Goal: Information Seeking & Learning: Learn about a topic

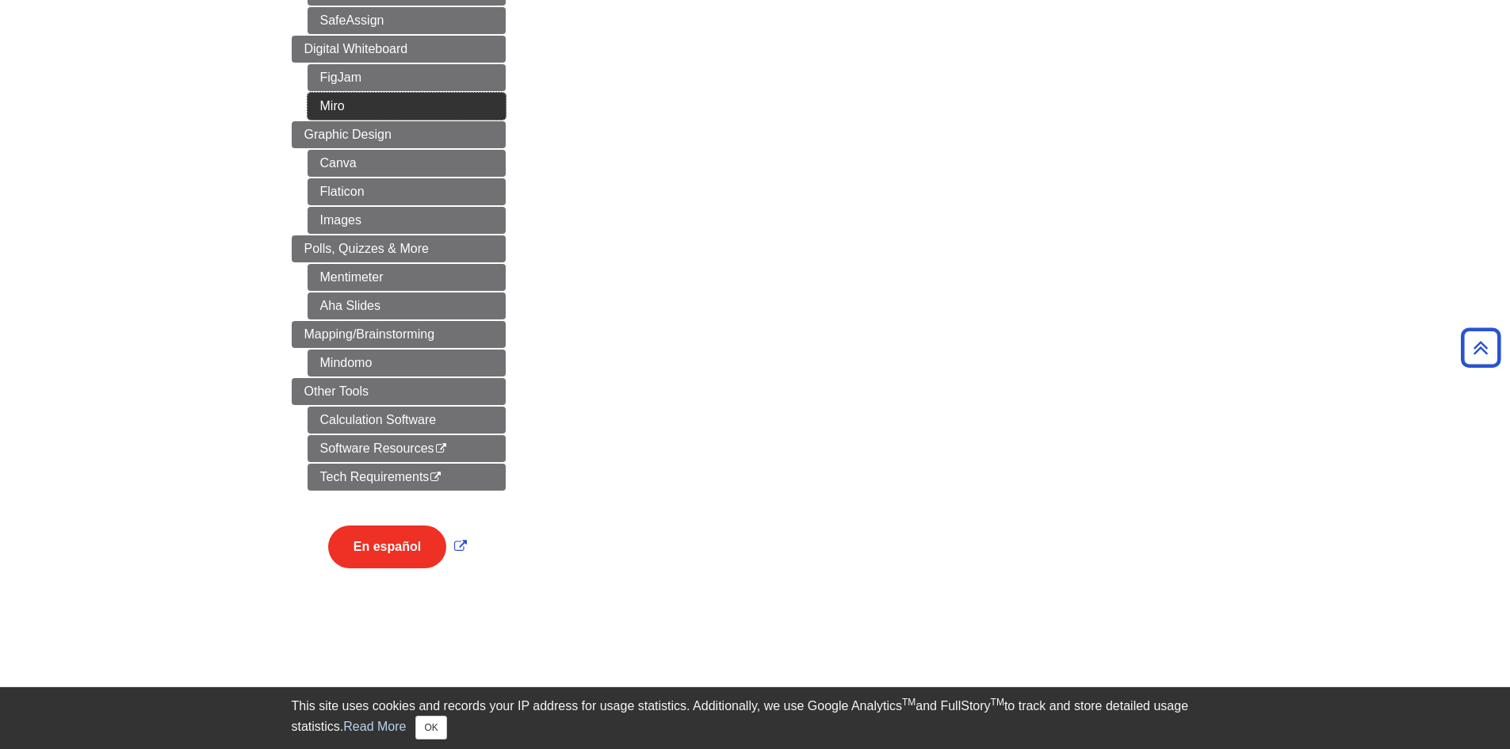
scroll to position [713, 0]
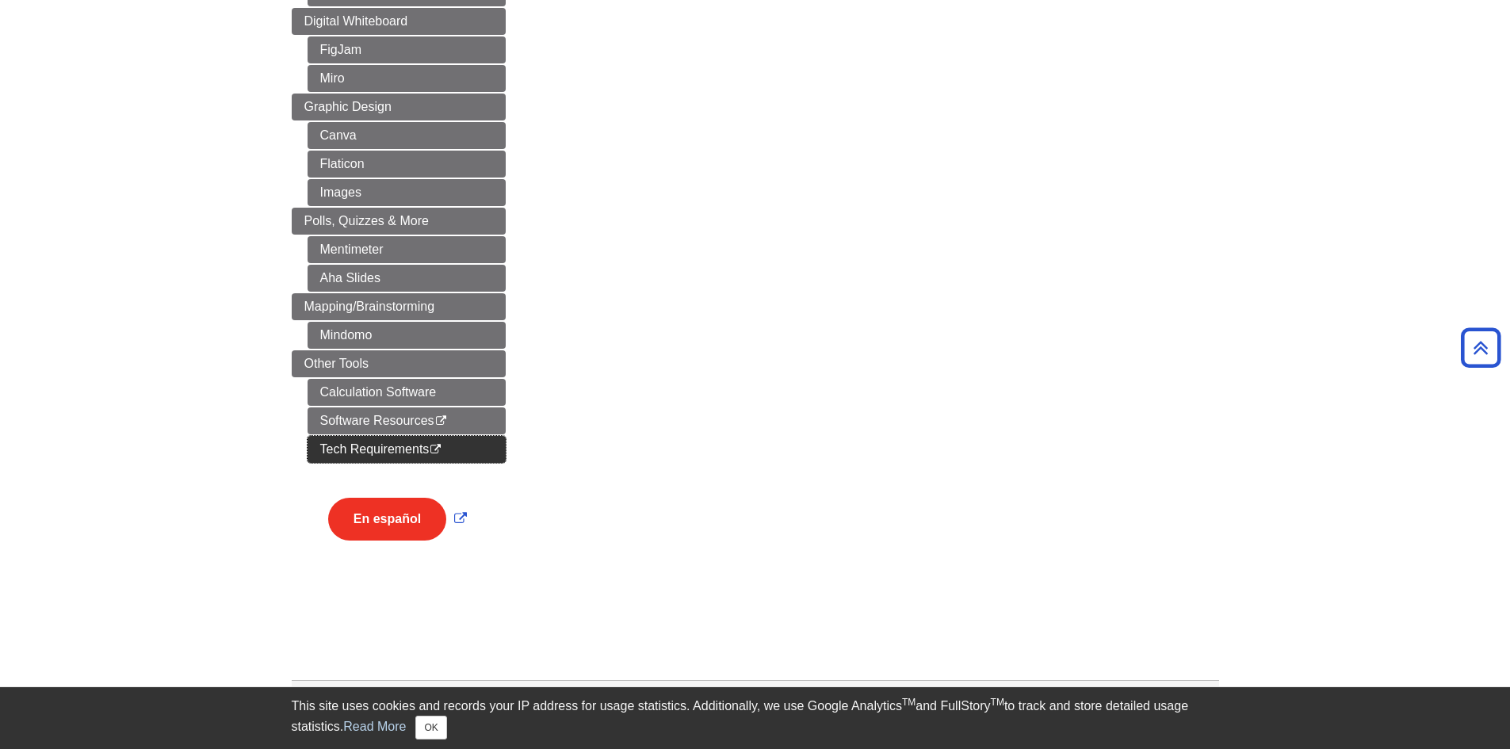
click at [436, 437] on link "Tech Requirements This link opens in a new window" at bounding box center [407, 449] width 198 height 27
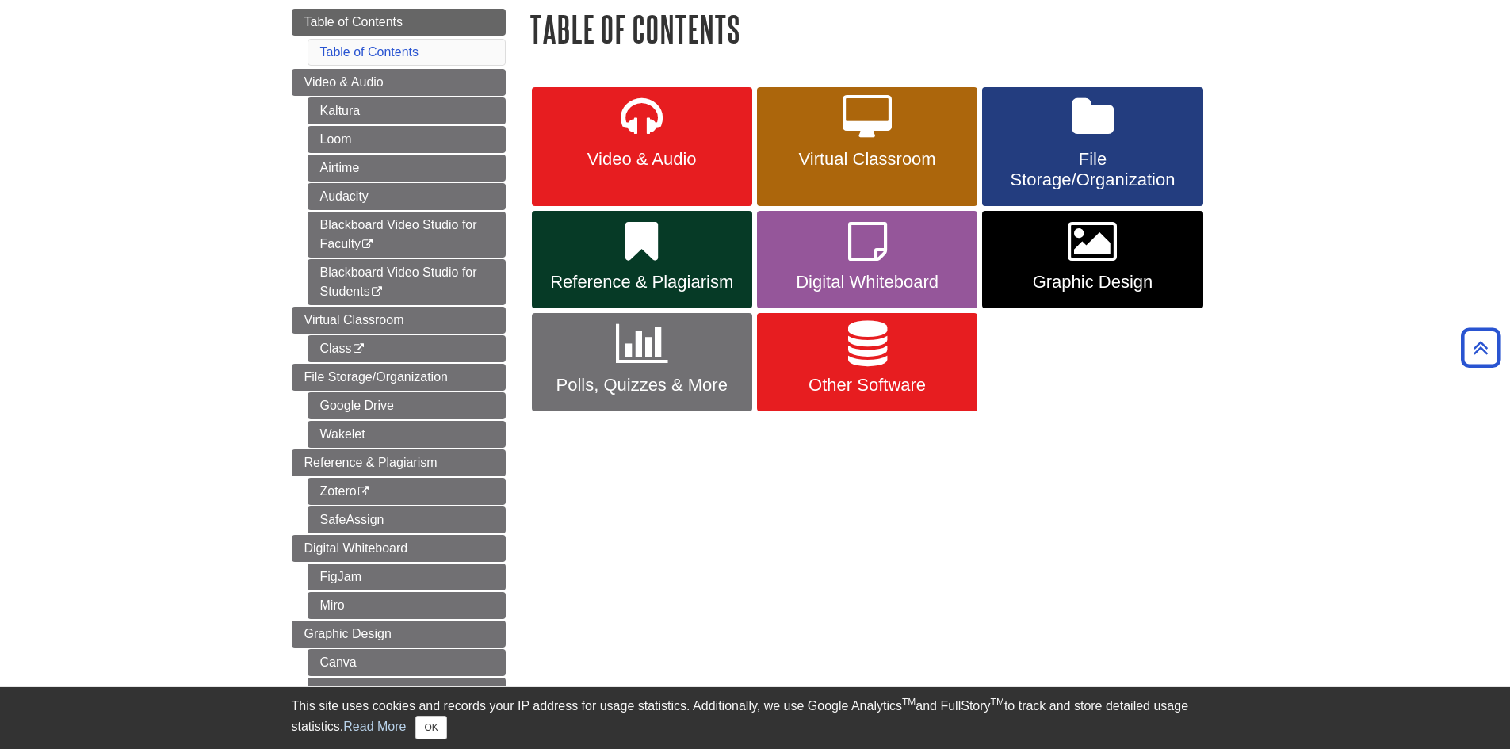
scroll to position [159, 0]
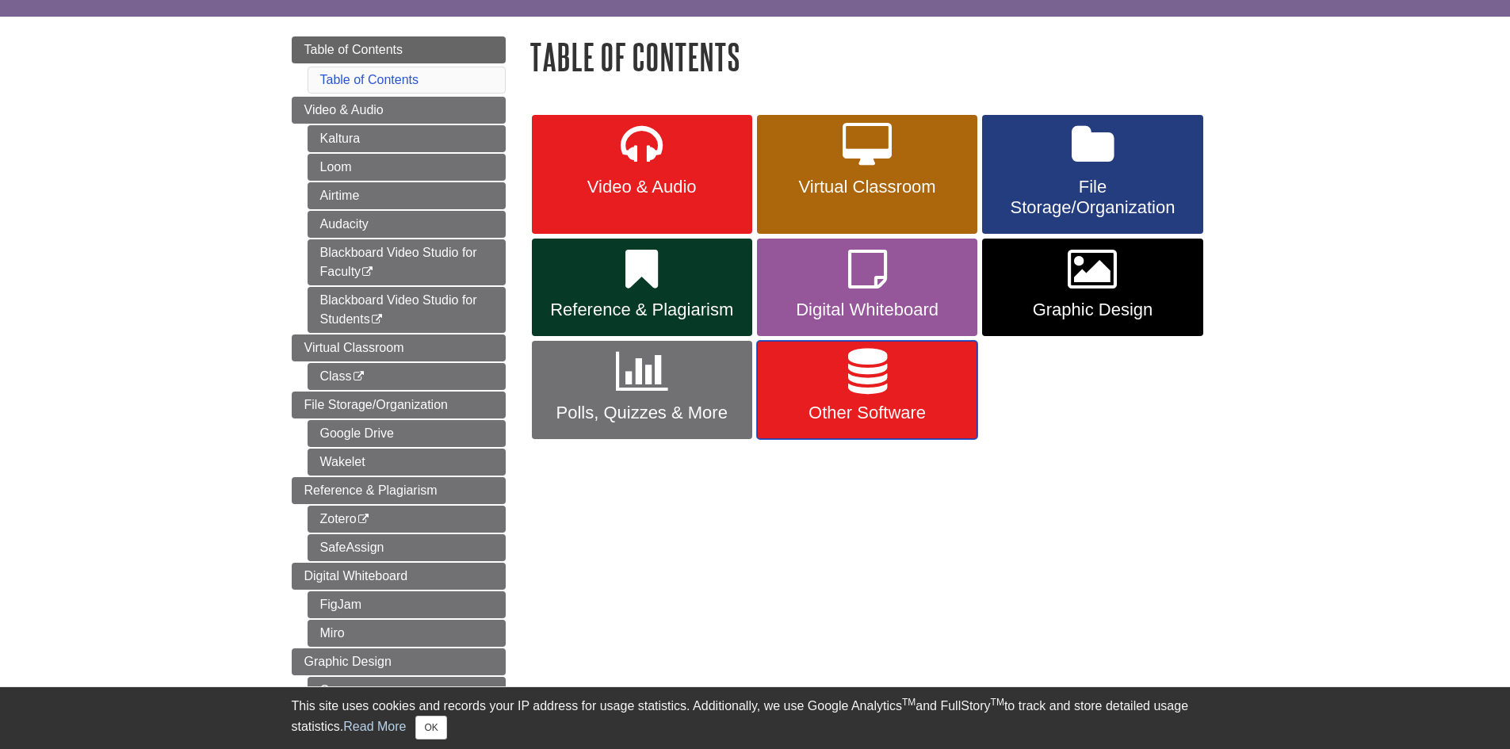
click at [877, 382] on icon at bounding box center [867, 372] width 39 height 46
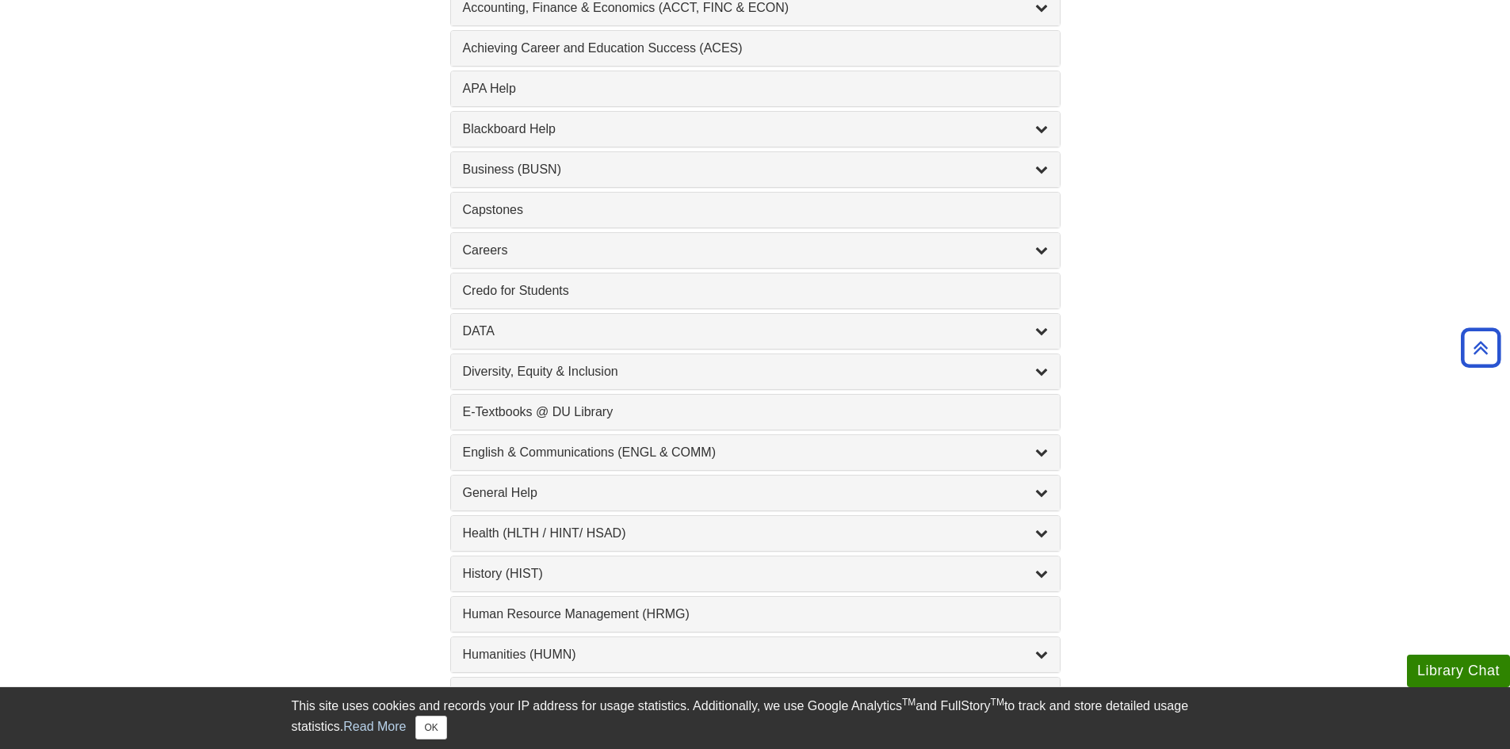
scroll to position [555, 0]
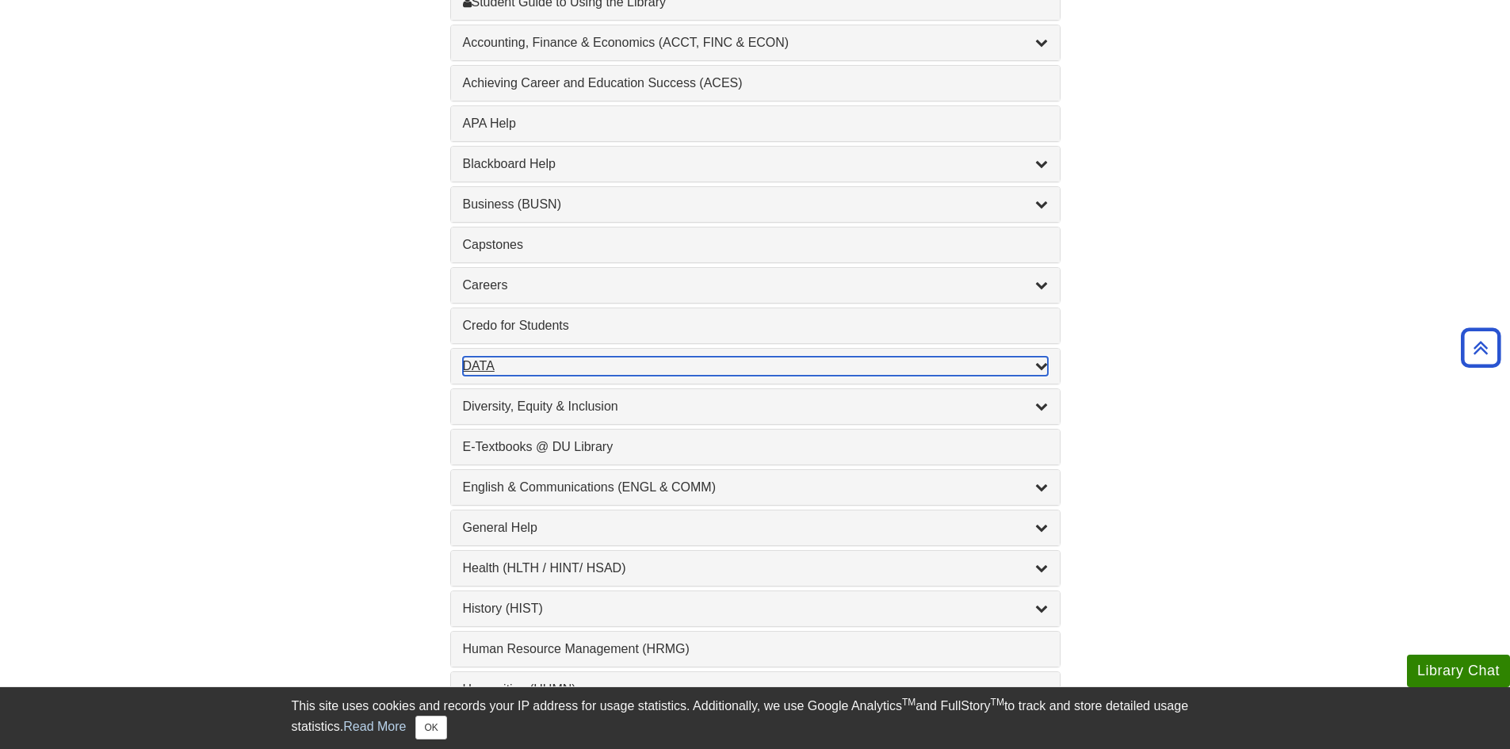
click at [1036, 365] on icon "List of Subjects" at bounding box center [1041, 365] width 13 height 13
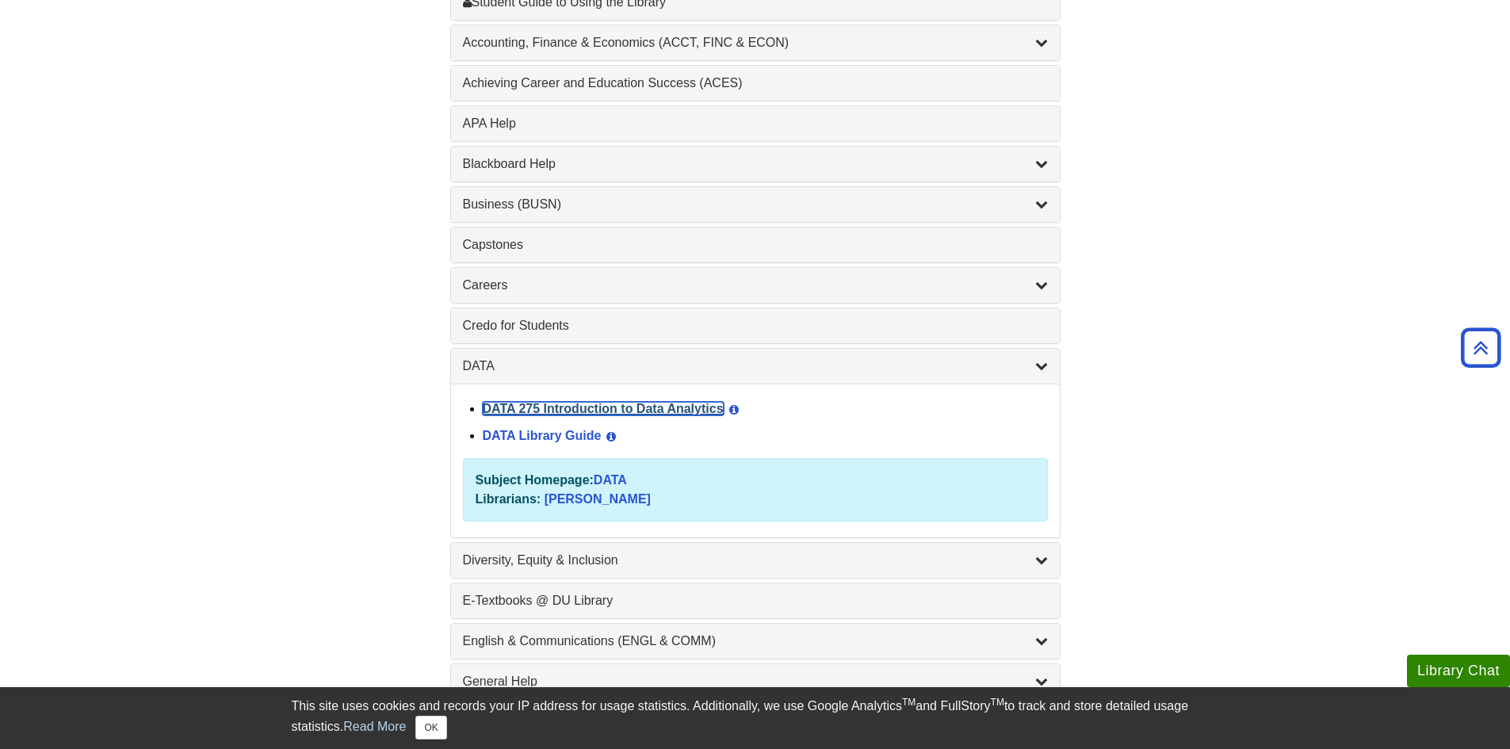
click at [565, 404] on link "DATA 275 Introduction to Data Analytics" at bounding box center [603, 408] width 241 height 13
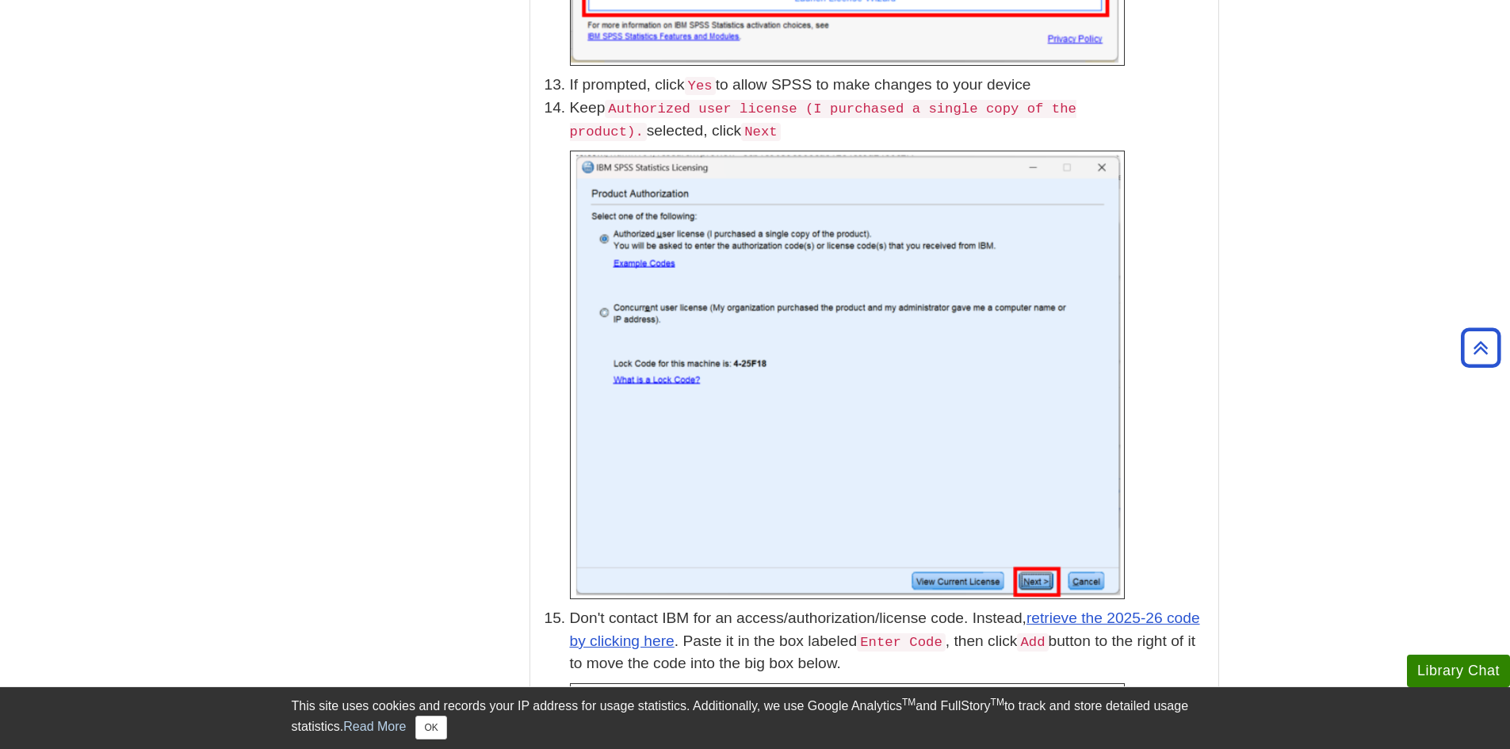
scroll to position [3884, 0]
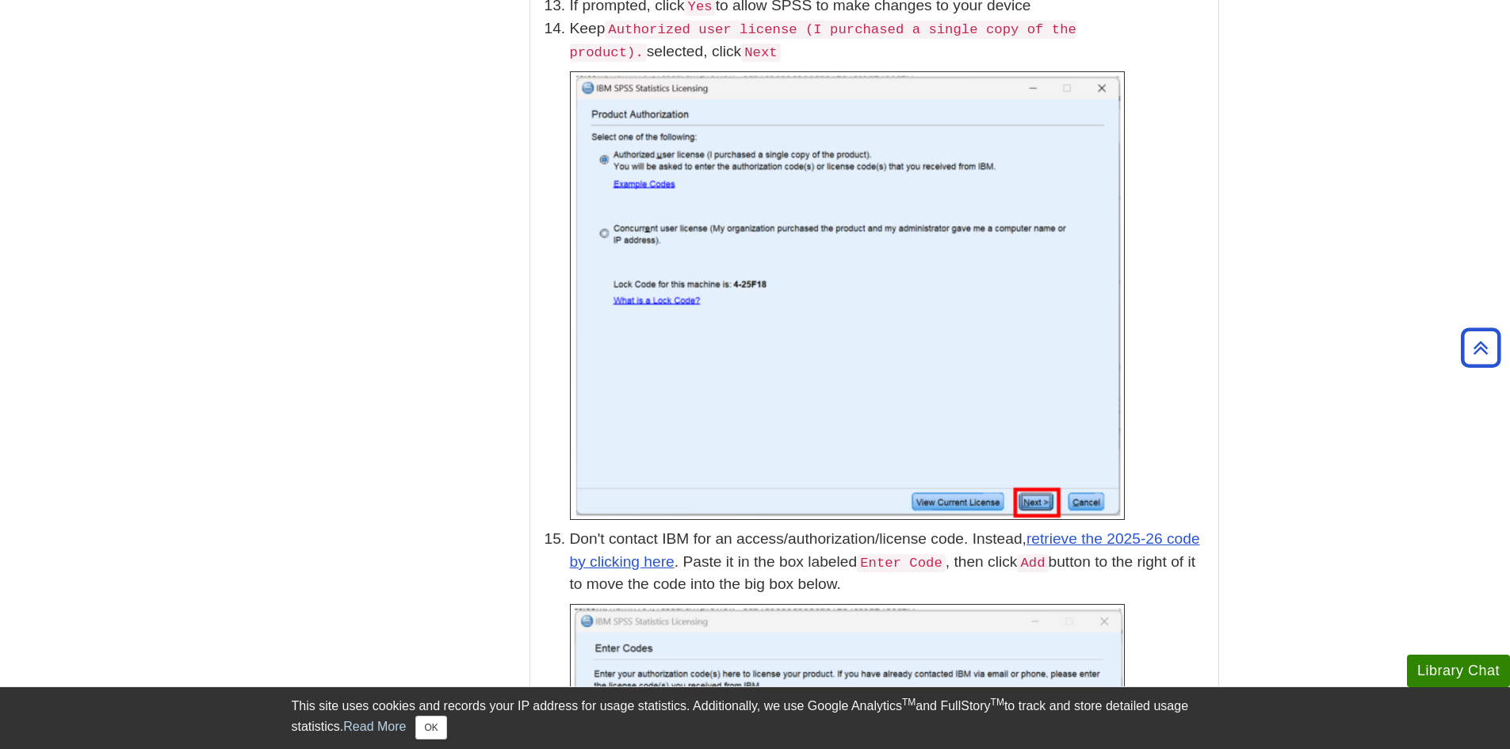
drag, startPoint x: 1054, startPoint y: 647, endPoint x: 847, endPoint y: 242, distance: 454.8
drag, startPoint x: 847, startPoint y: 242, endPoint x: 356, endPoint y: 226, distance: 491.6
click at [262, 332] on body "Library Chat This site uses cookies and records your IP address for usage stati…" at bounding box center [755, 473] width 1510 height 8715
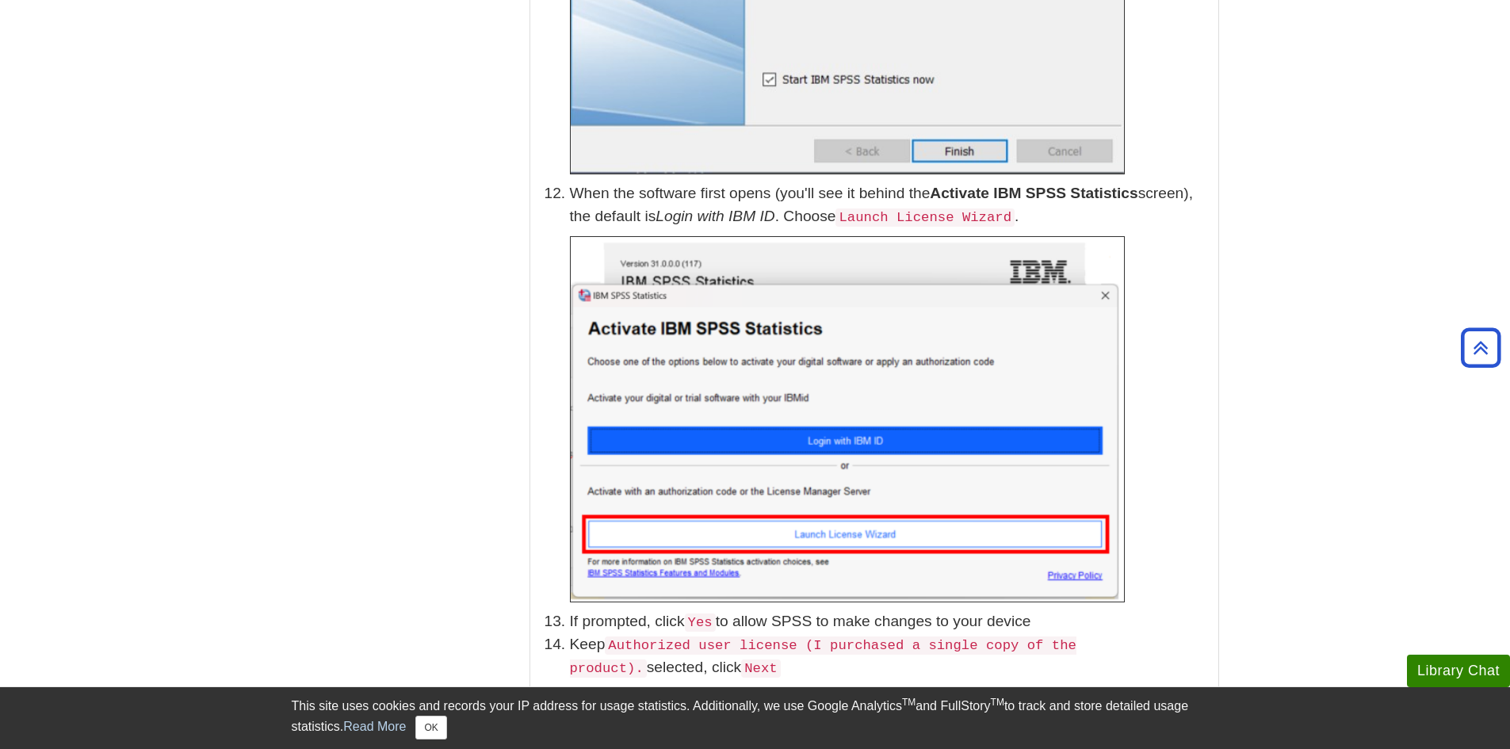
scroll to position [3250, 0]
